Goal: Task Accomplishment & Management: Complete application form

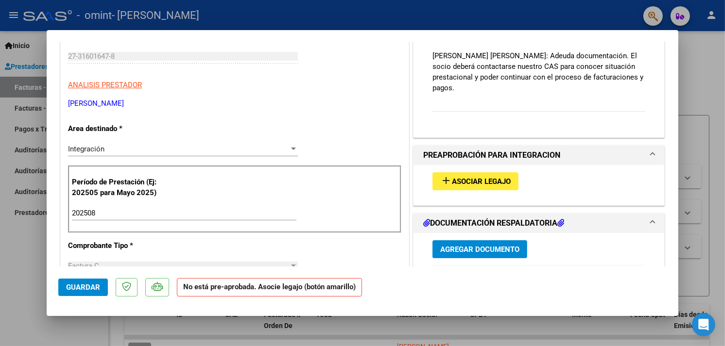
scroll to position [139, 0]
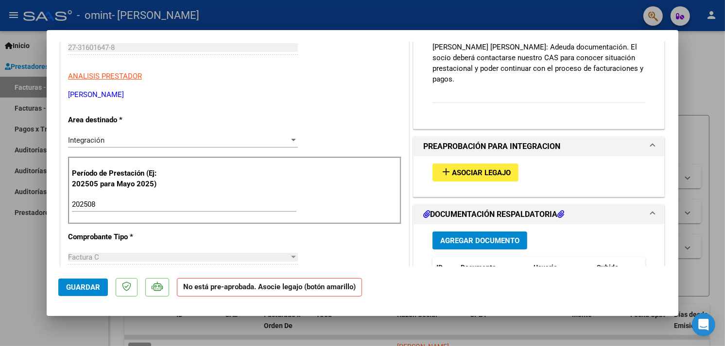
click at [458, 169] on span "Asociar Legajo" at bounding box center [481, 173] width 59 height 9
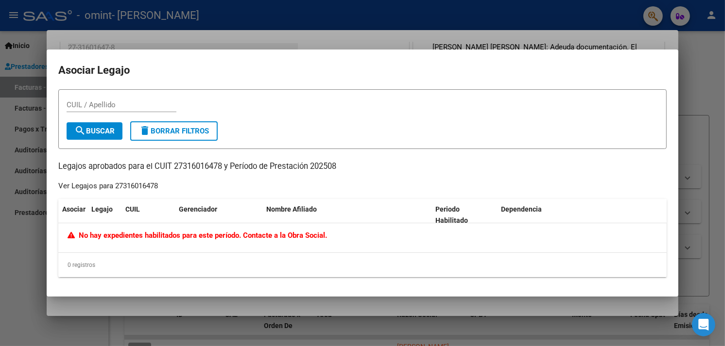
click at [88, 100] on div "CUIL / Apellido" at bounding box center [122, 105] width 110 height 15
click at [89, 103] on input "2731616478" at bounding box center [122, 105] width 110 height 9
type input "27316016478"
click at [101, 127] on span "search Buscar" at bounding box center [94, 131] width 40 height 9
click at [601, 33] on div at bounding box center [362, 173] width 725 height 346
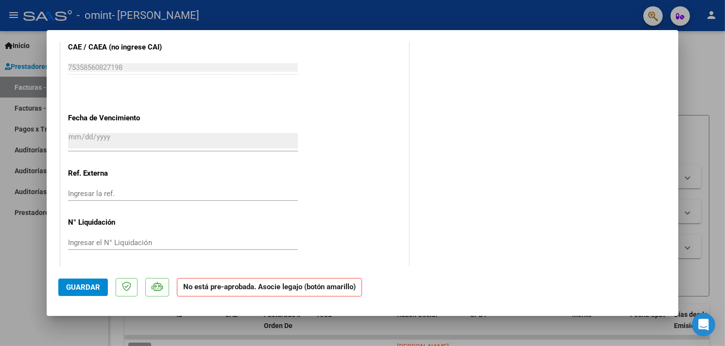
scroll to position [583, 0]
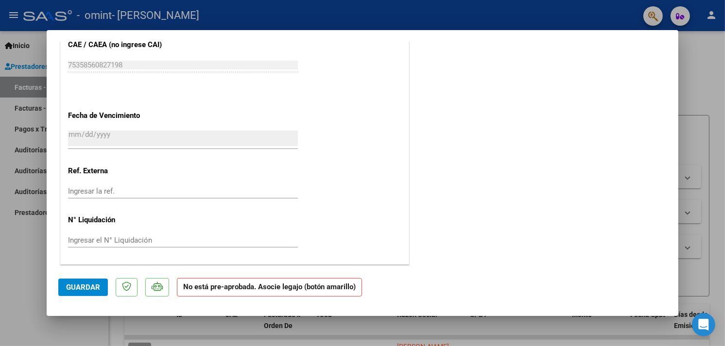
click at [706, 61] on div at bounding box center [362, 173] width 725 height 346
type input "$ 0,00"
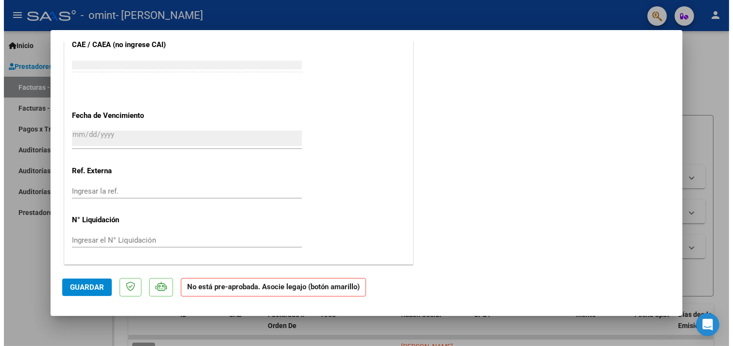
scroll to position [0, 0]
